Goal: Find specific page/section: Find specific page/section

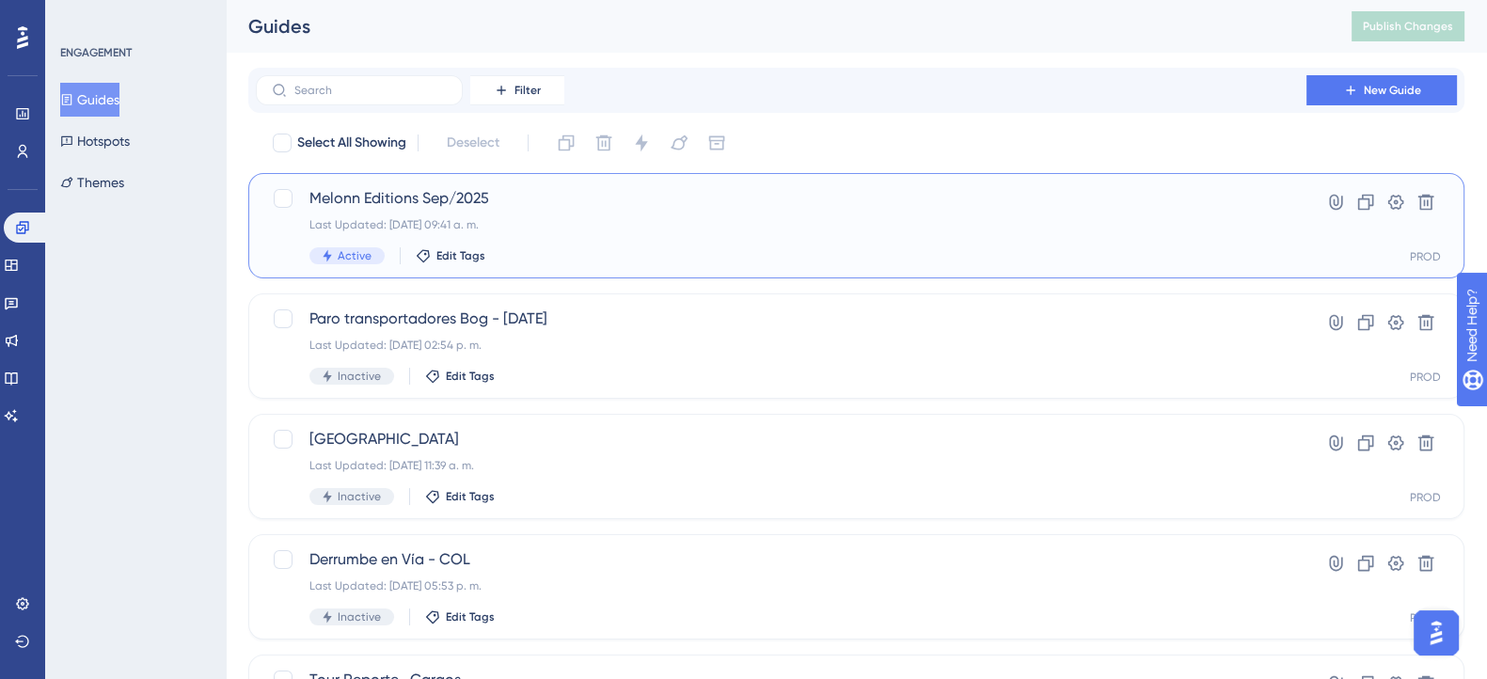
click at [377, 203] on span "Melonn Editions Sep/2025" at bounding box center [780, 198] width 943 height 23
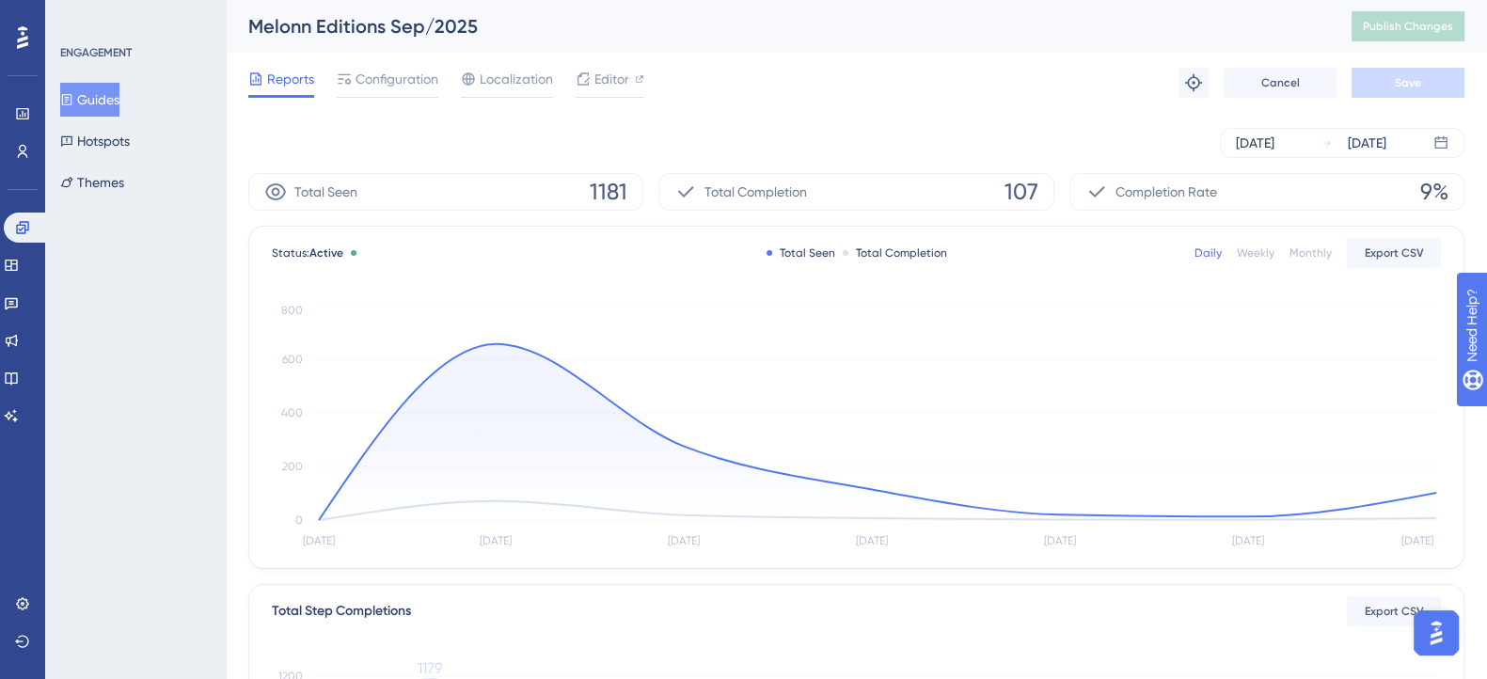
click at [602, 77] on span "Editor" at bounding box center [611, 79] width 35 height 23
